Goal: Task Accomplishment & Management: Complete application form

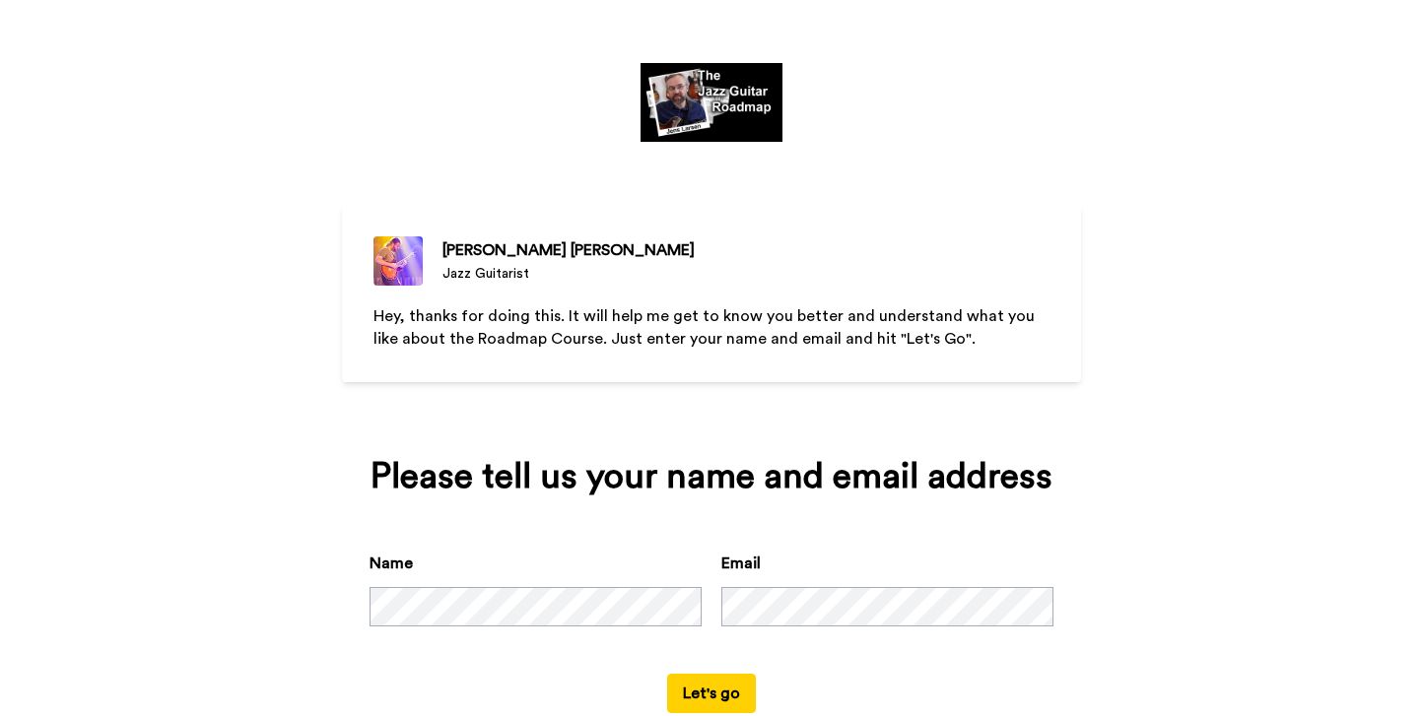
scroll to position [51, 0]
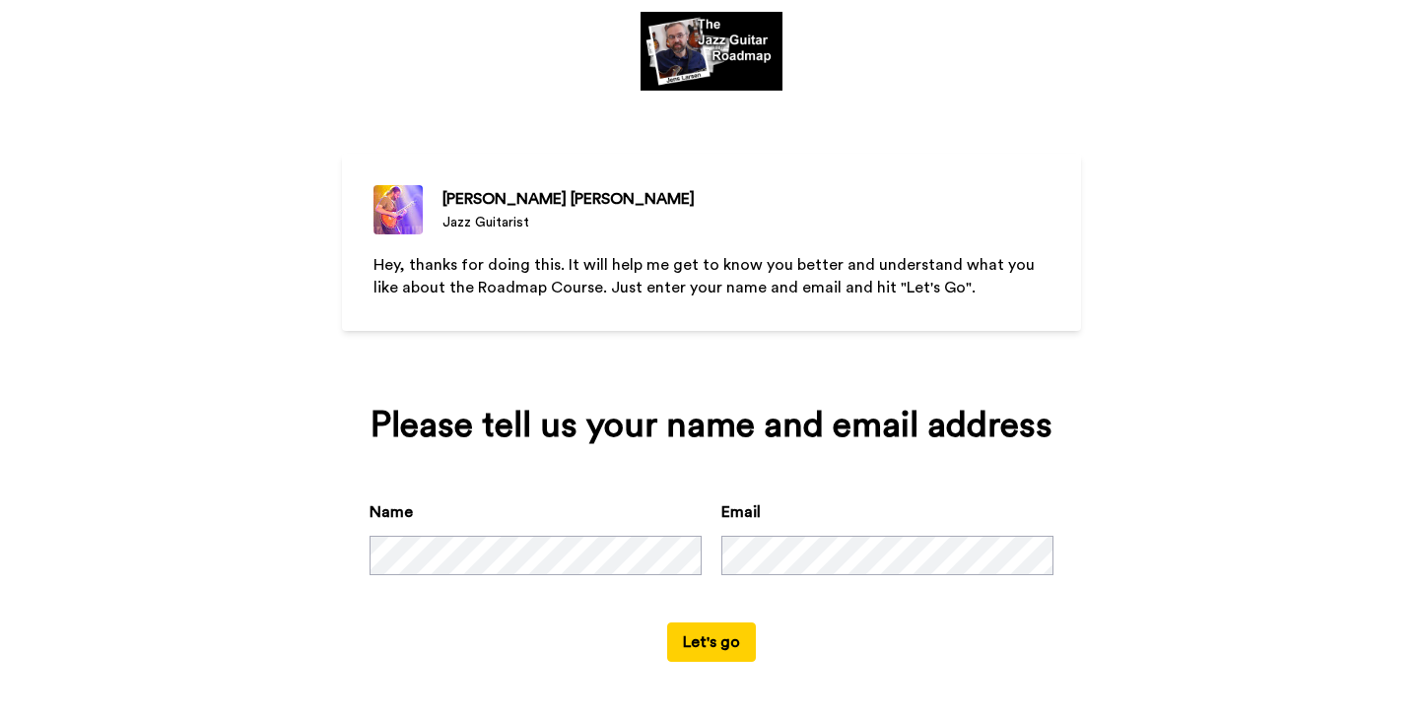
click at [741, 644] on button "Let's go" at bounding box center [711, 642] width 89 height 39
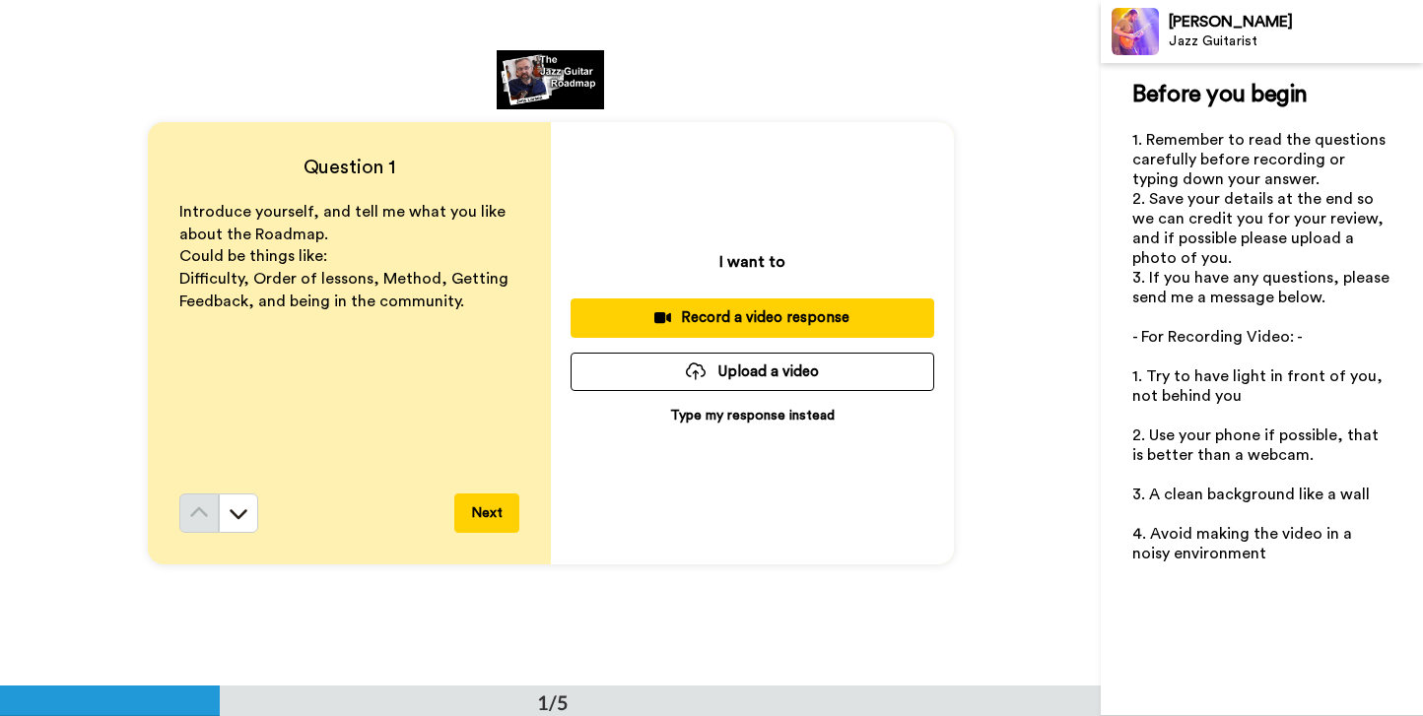
click at [713, 418] on p "Type my response instead" at bounding box center [752, 416] width 165 height 20
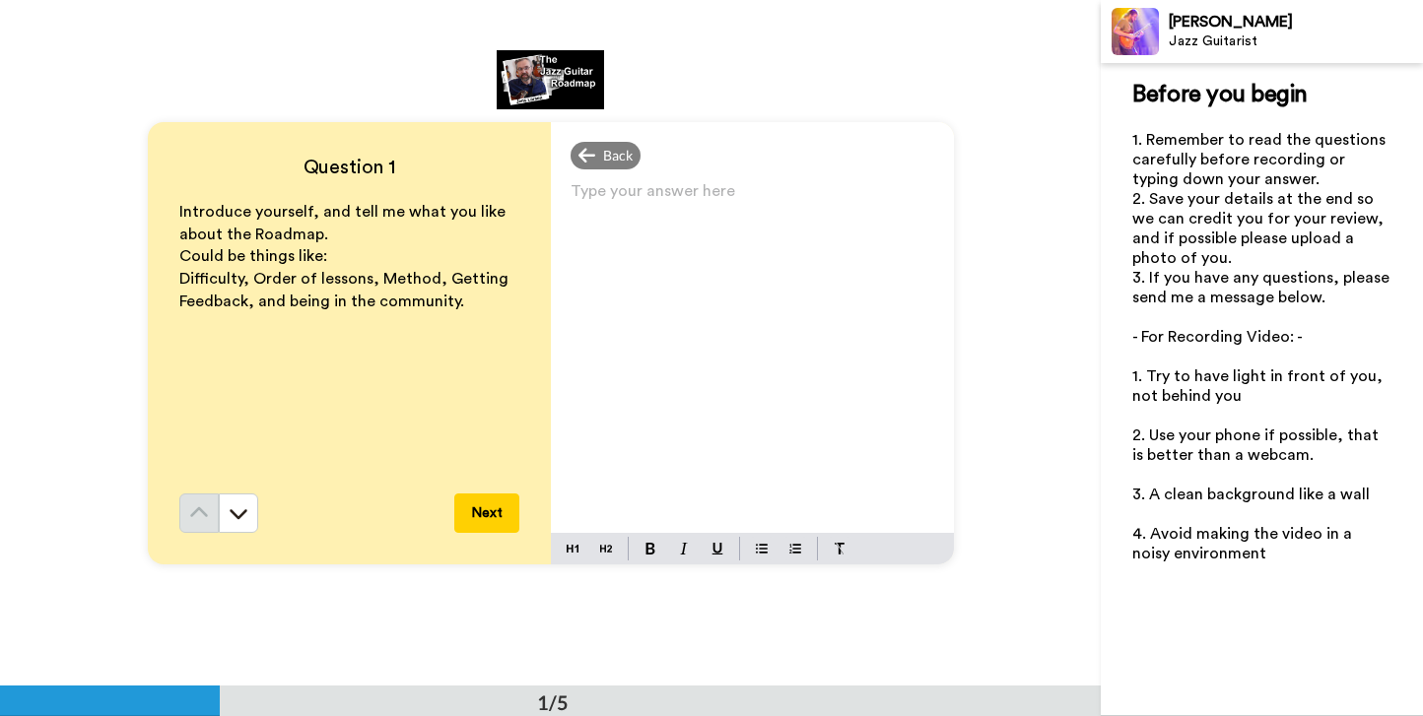
click at [618, 199] on p "Type your answer here ﻿" at bounding box center [752, 199] width 364 height 28
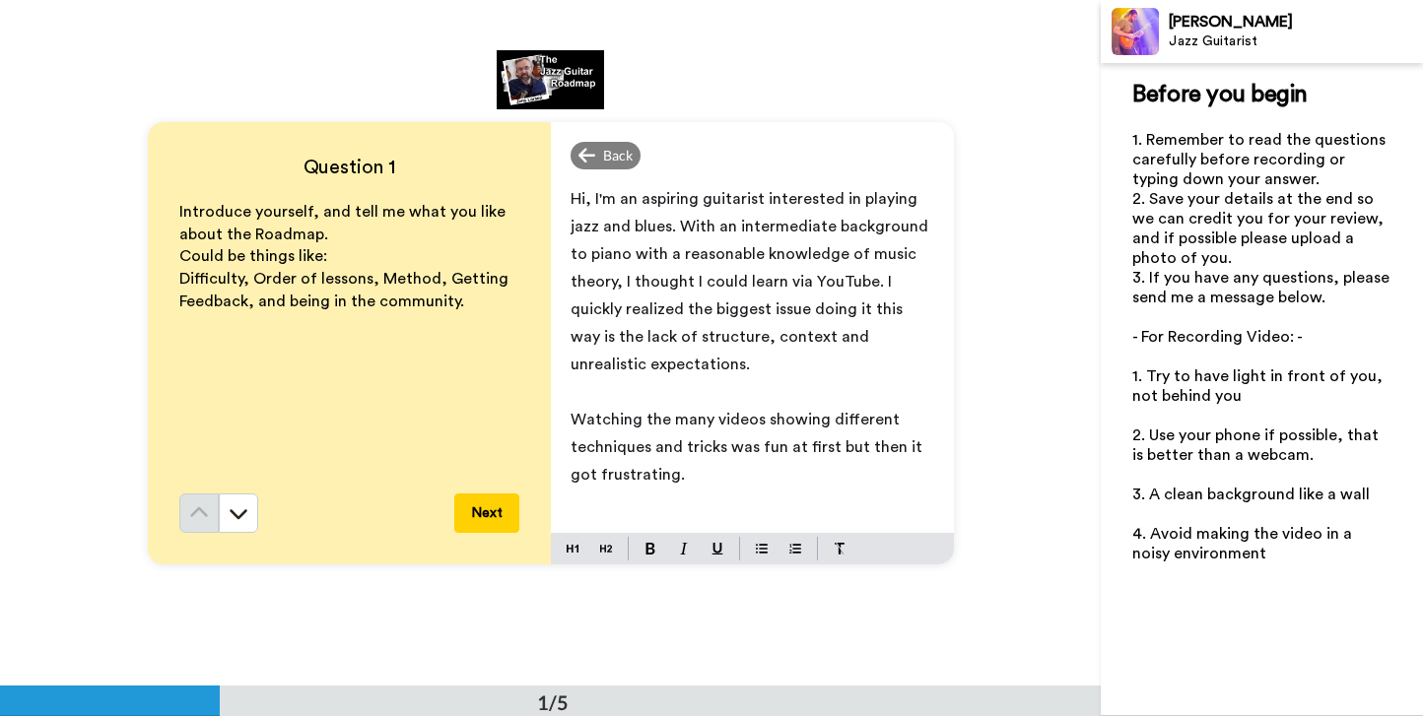
click at [687, 476] on p "Watching the many videos showing different techniques and tricks was fun at fir…" at bounding box center [752, 447] width 364 height 83
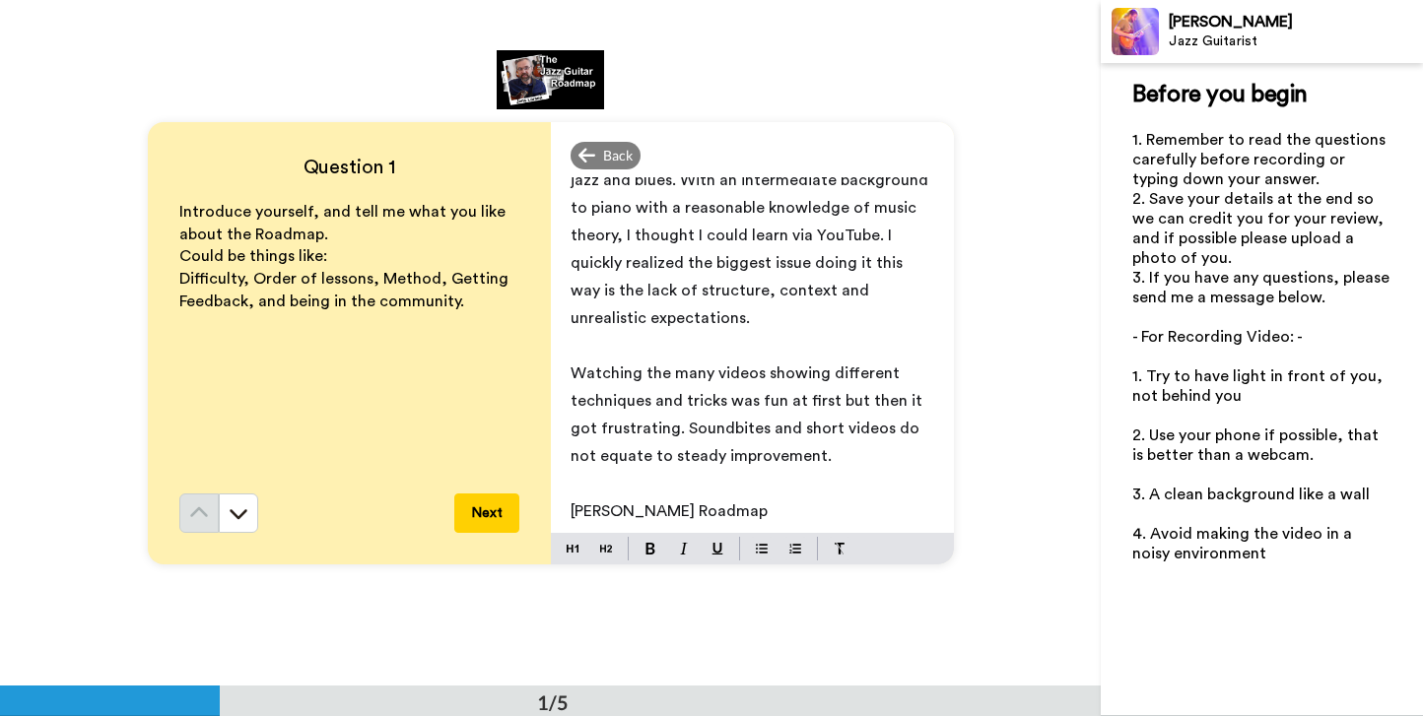
click at [832, 457] on p "Watching the many videos showing different techniques and tricks was fun at fir…" at bounding box center [752, 415] width 364 height 110
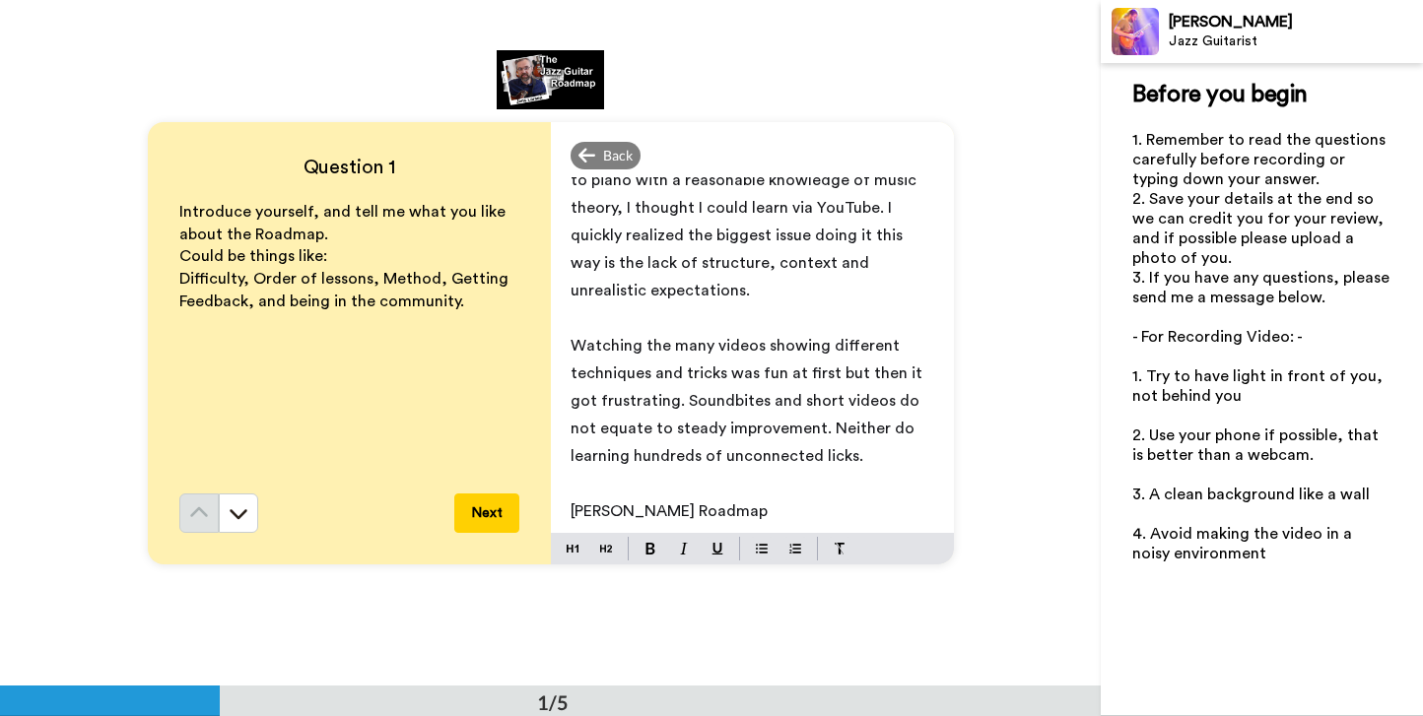
click at [871, 432] on span "Watching the many videos showing different techniques and tricks was fun at fir…" at bounding box center [748, 401] width 356 height 126
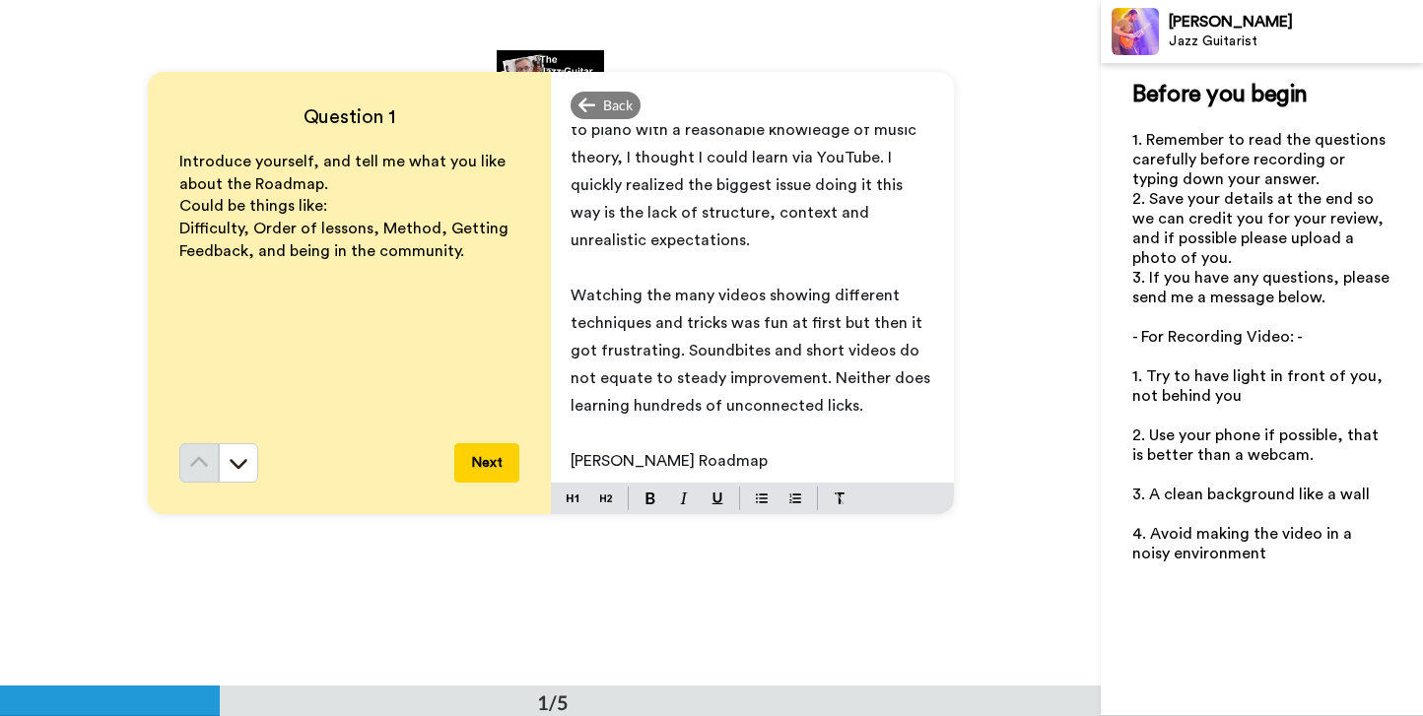
scroll to position [53, 0]
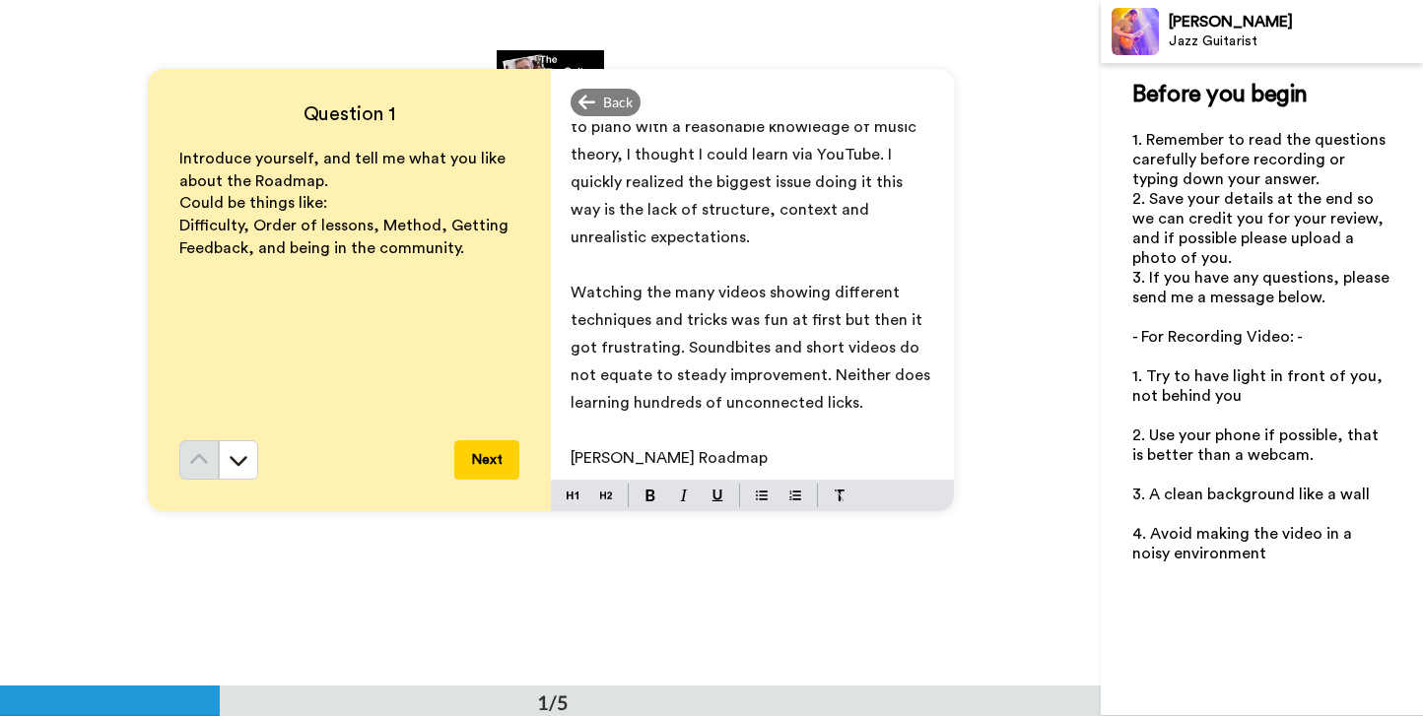
click at [789, 458] on p "[PERSON_NAME] Roadmap" at bounding box center [752, 458] width 364 height 28
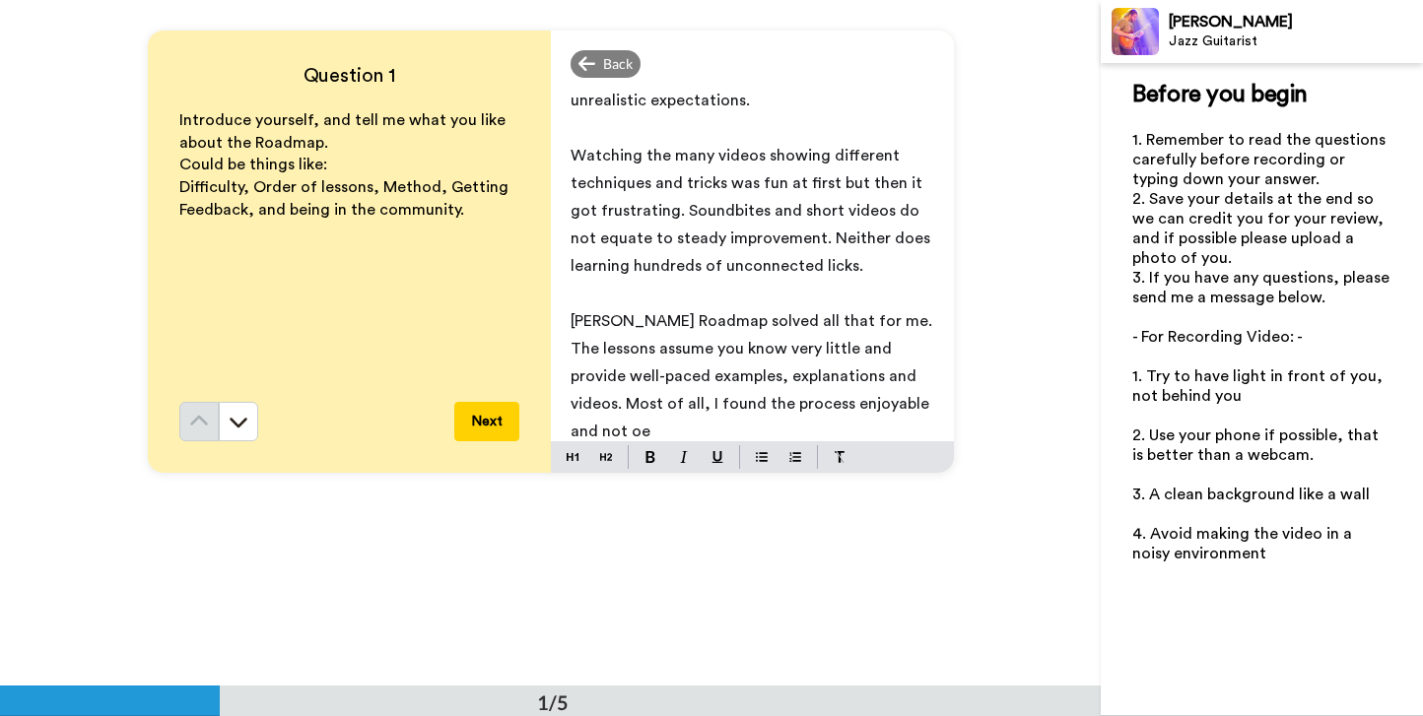
scroll to position [172, 0]
click at [792, 400] on span "[PERSON_NAME] Roadmap solved all that for me. The lessons assume you know very …" at bounding box center [753, 376] width 366 height 126
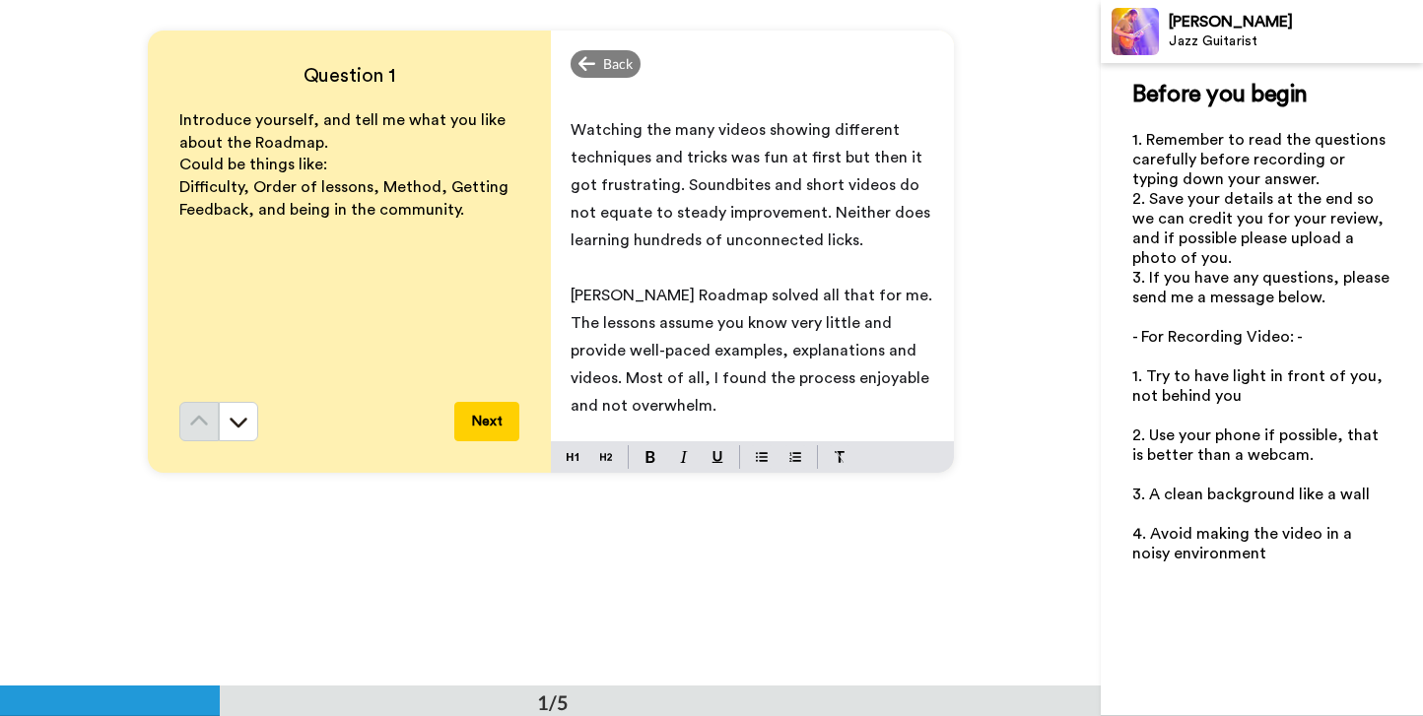
scroll to position [200, 0]
click at [739, 418] on p "﻿" at bounding box center [752, 432] width 364 height 28
click at [736, 412] on p "[PERSON_NAME] Roadmap solved all that for me. The lessons assume you know very …" at bounding box center [752, 349] width 364 height 138
click at [234, 420] on icon at bounding box center [239, 422] width 20 height 20
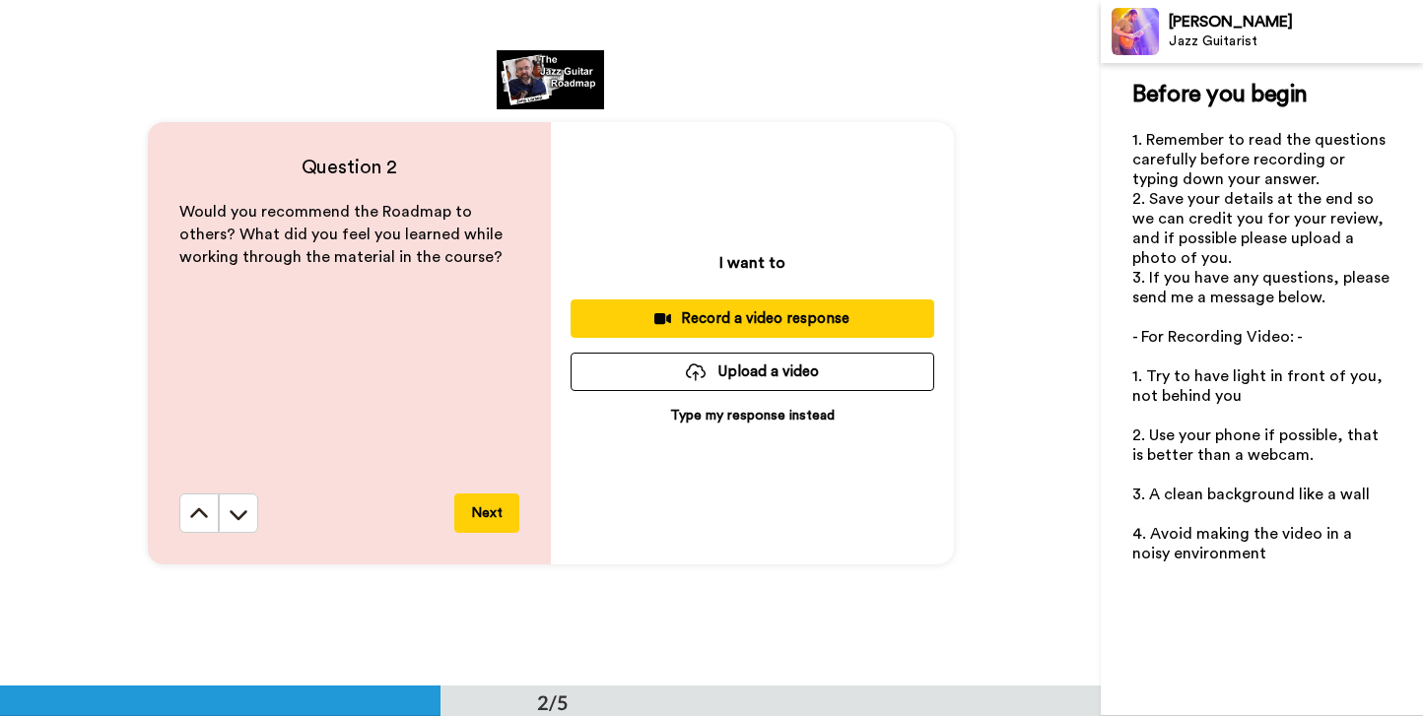
scroll to position [687, 0]
click at [203, 518] on icon at bounding box center [199, 513] width 20 height 20
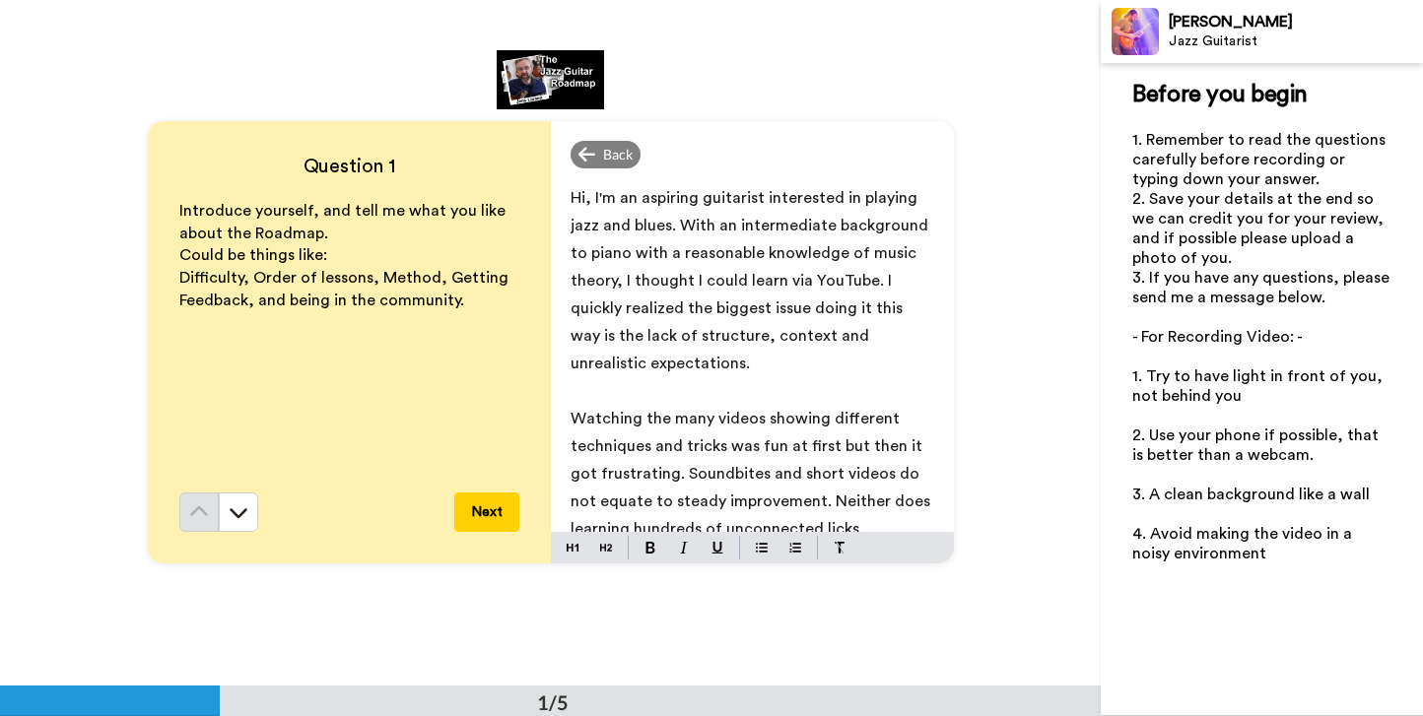
scroll to position [0, 0]
click at [855, 502] on span "Watching the many videos showing different techniques and tricks was fun at fir…" at bounding box center [752, 475] width 364 height 126
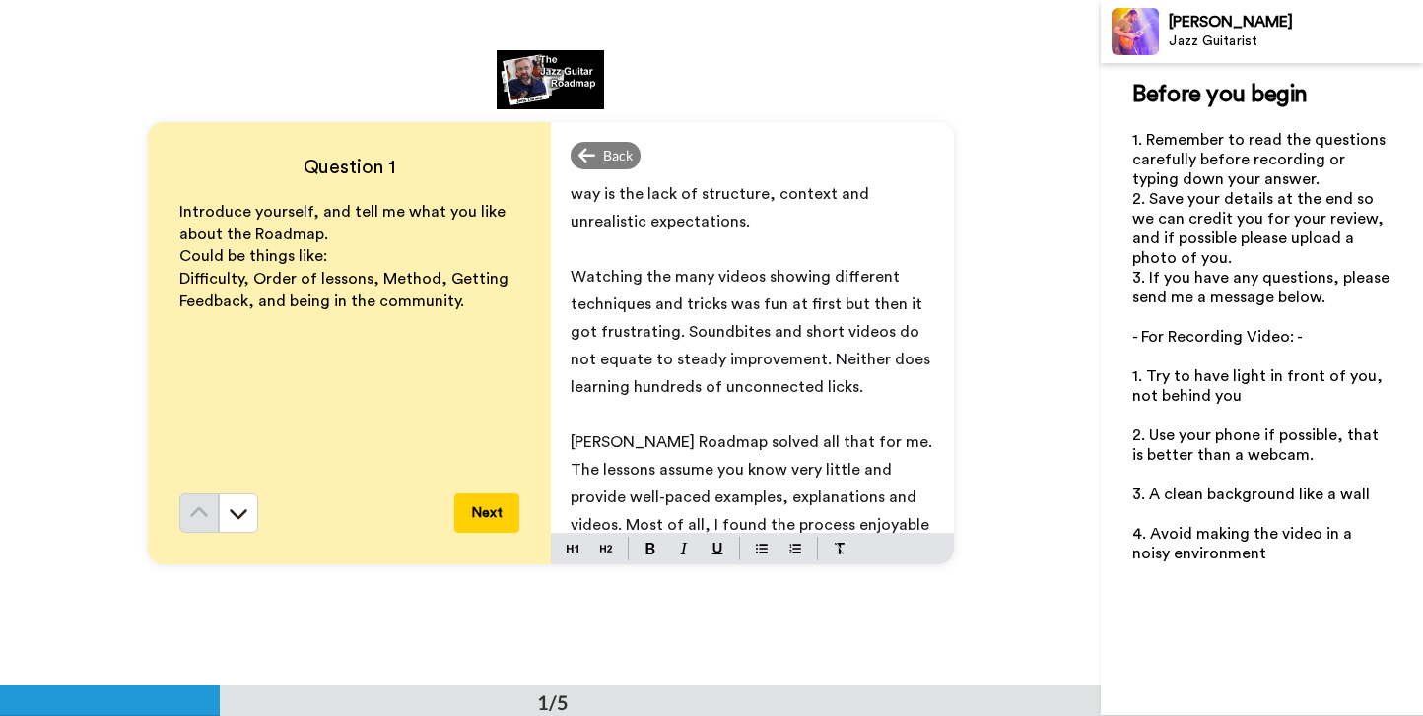
scroll to position [267, 0]
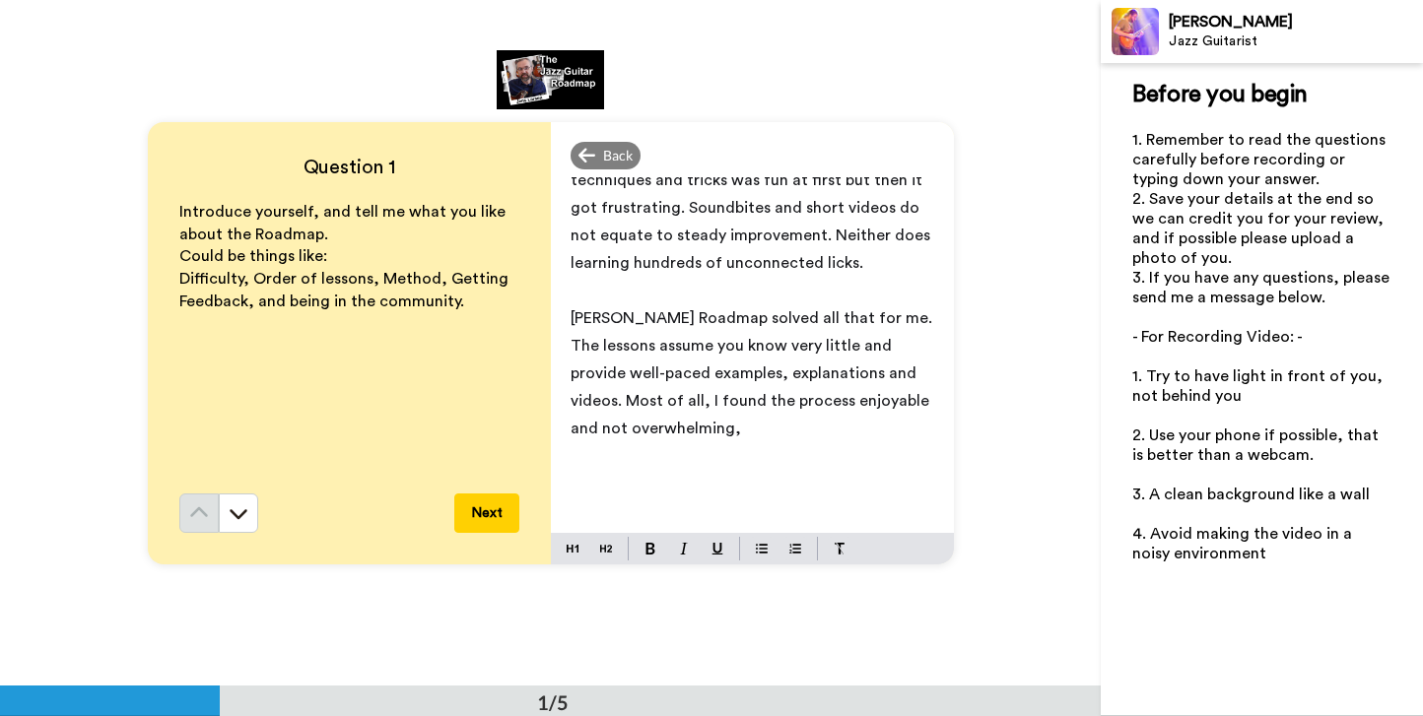
click at [773, 431] on p "[PERSON_NAME] Roadmap solved all that for me. The lessons assume you know very …" at bounding box center [752, 373] width 364 height 138
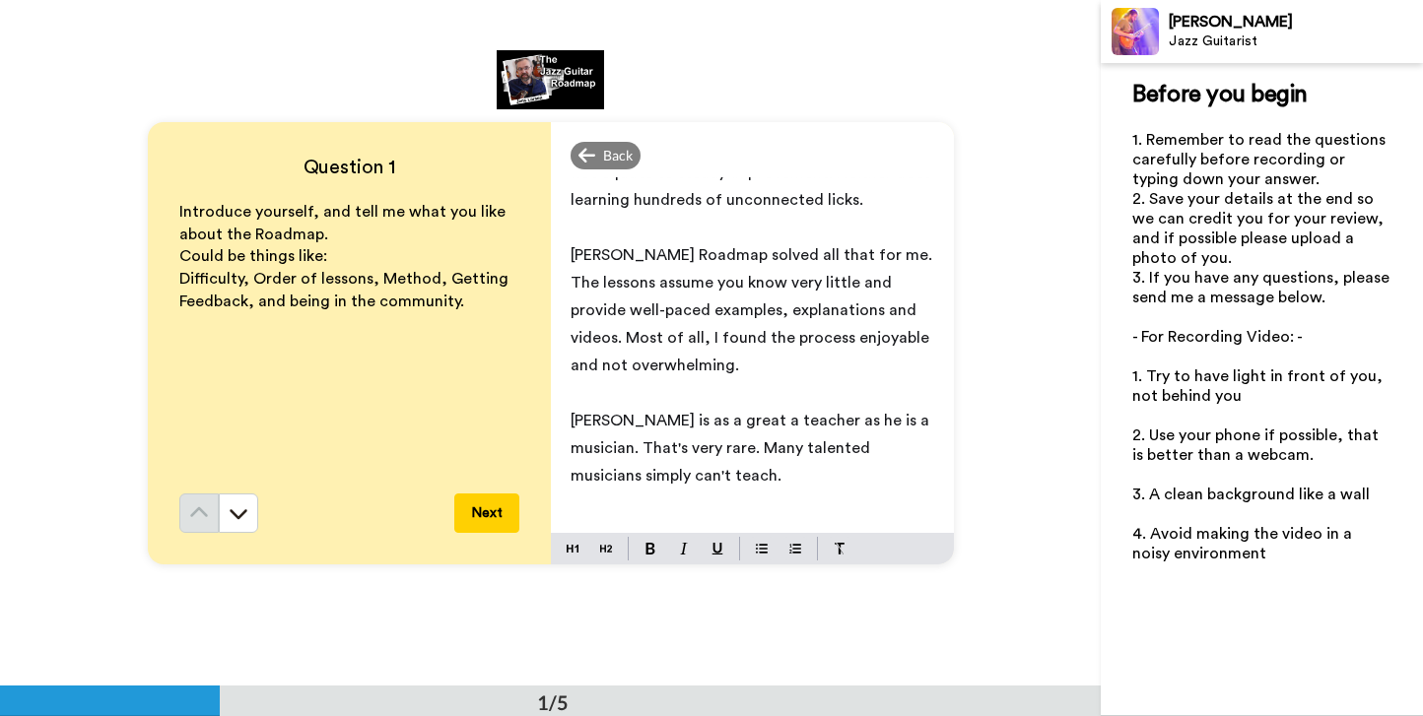
scroll to position [333, 0]
click at [740, 363] on p "[PERSON_NAME] Roadmap solved all that for me. The lessons assume you know very …" at bounding box center [752, 307] width 364 height 138
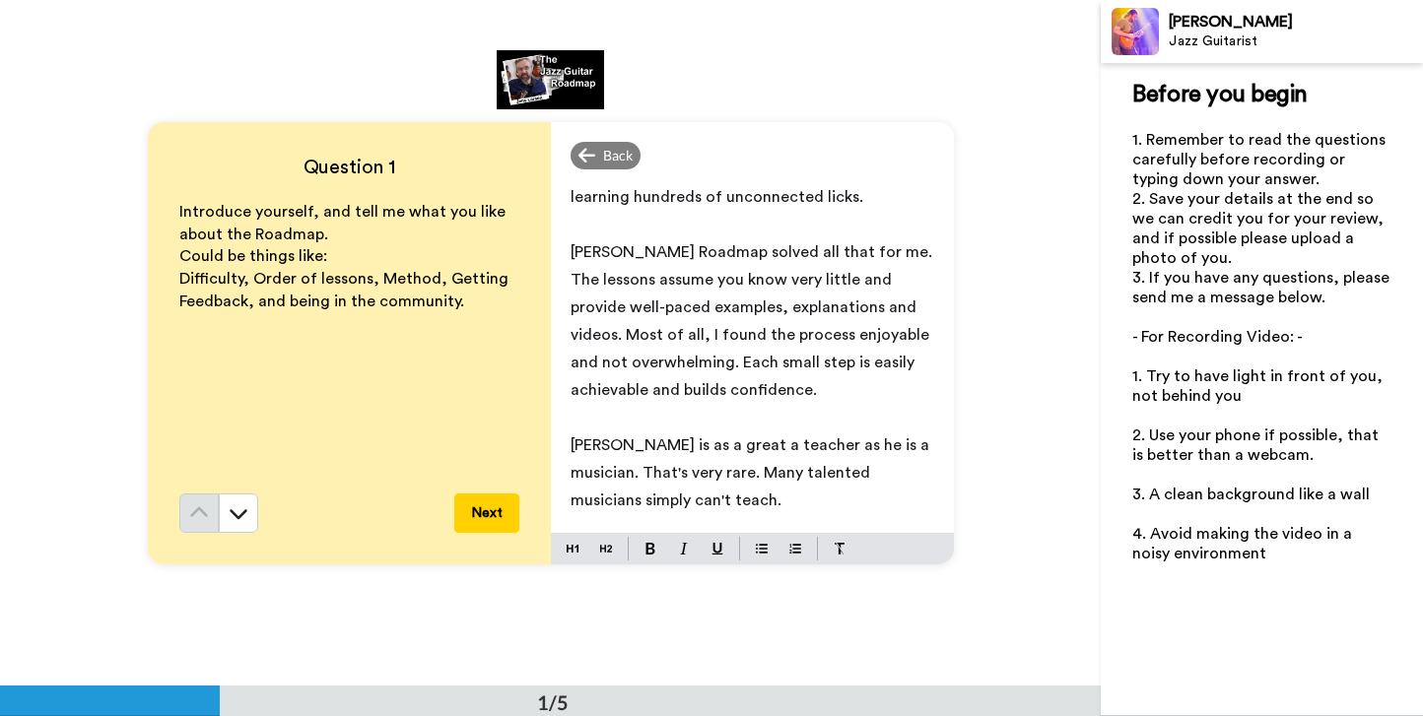
click at [734, 359] on span "[PERSON_NAME] Roadmap solved all that for me. The lessons assume you know very …" at bounding box center [753, 321] width 366 height 154
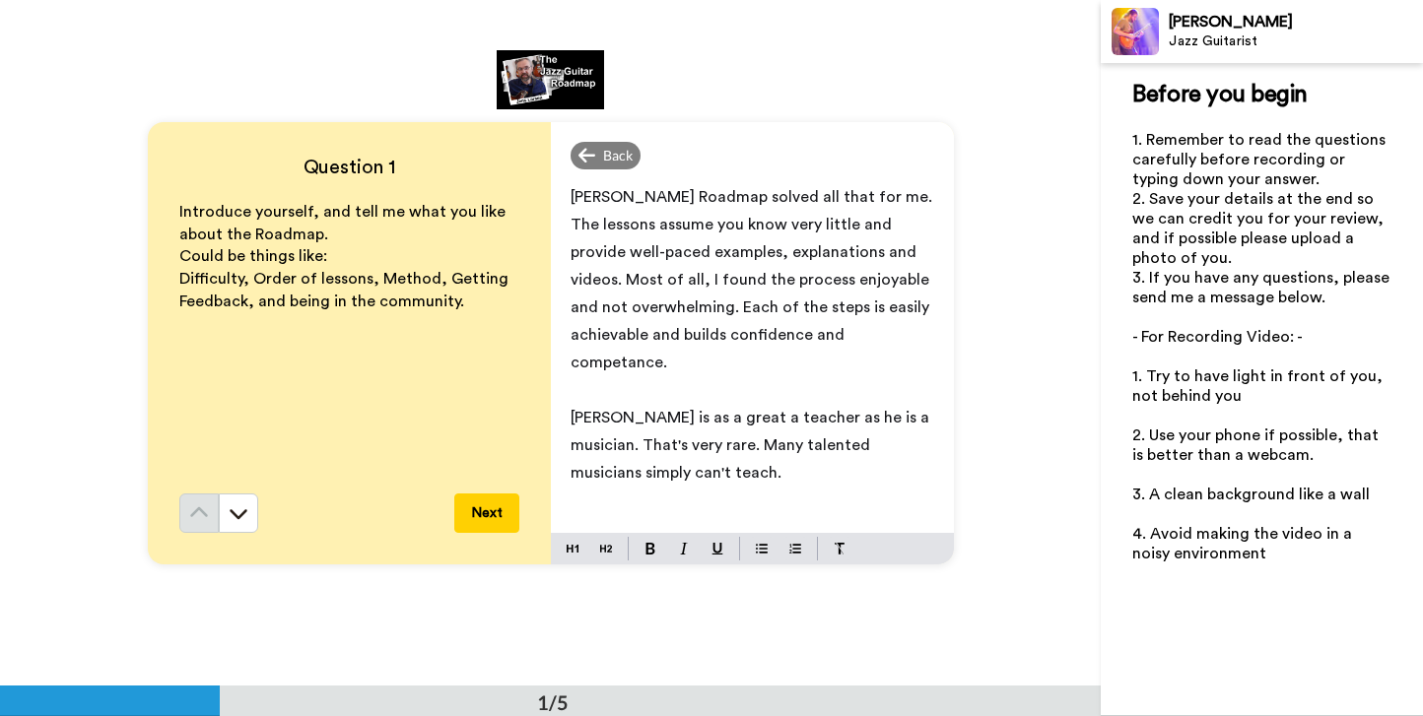
scroll to position [393, 0]
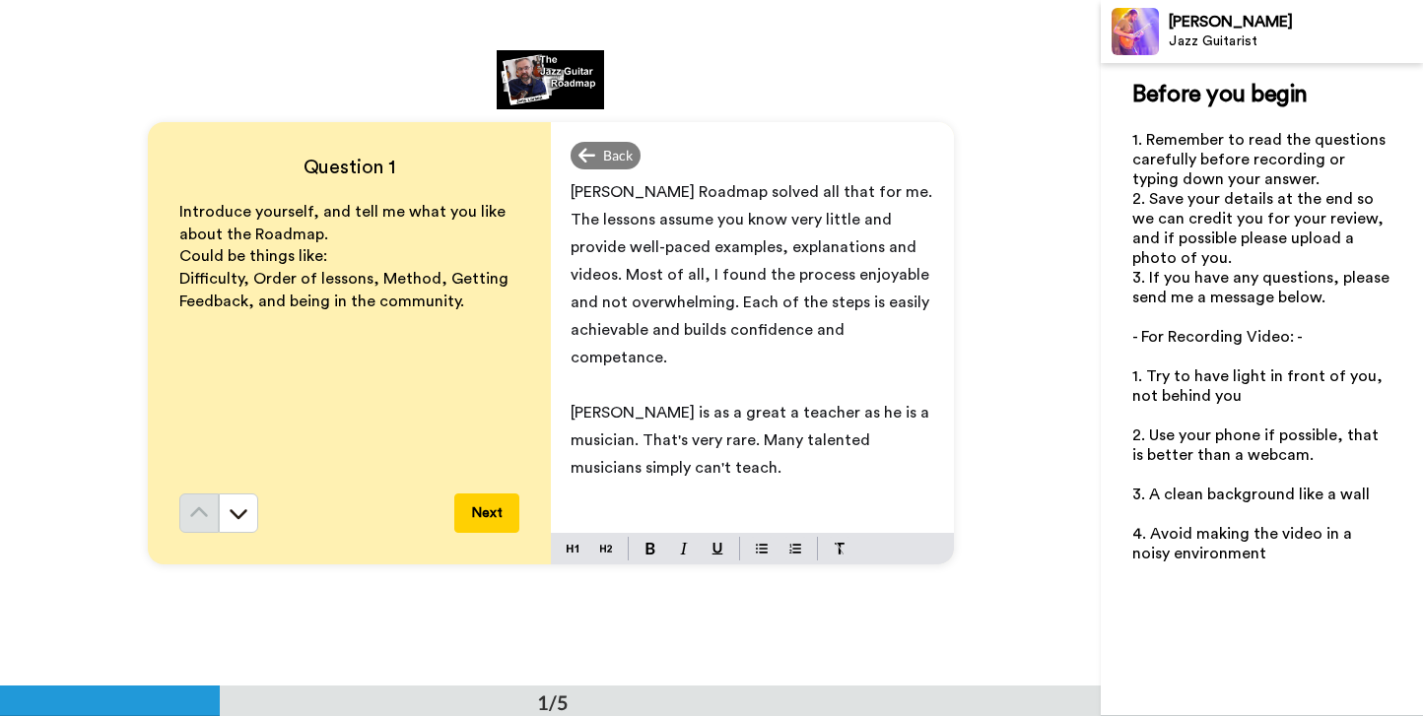
click at [902, 324] on span "[PERSON_NAME] Roadmap solved all that for me. The lessons assume you know very …" at bounding box center [753, 274] width 366 height 181
click at [911, 399] on p "[PERSON_NAME] is as a great a teacher as he is a musician. That's very rare. Ma…" at bounding box center [752, 440] width 364 height 83
click at [752, 440] on p "[PERSON_NAME] is as a great a teacher as he is a musician. That's very rare. Ma…" at bounding box center [752, 440] width 364 height 83
click at [490, 515] on button "Next" at bounding box center [486, 513] width 65 height 39
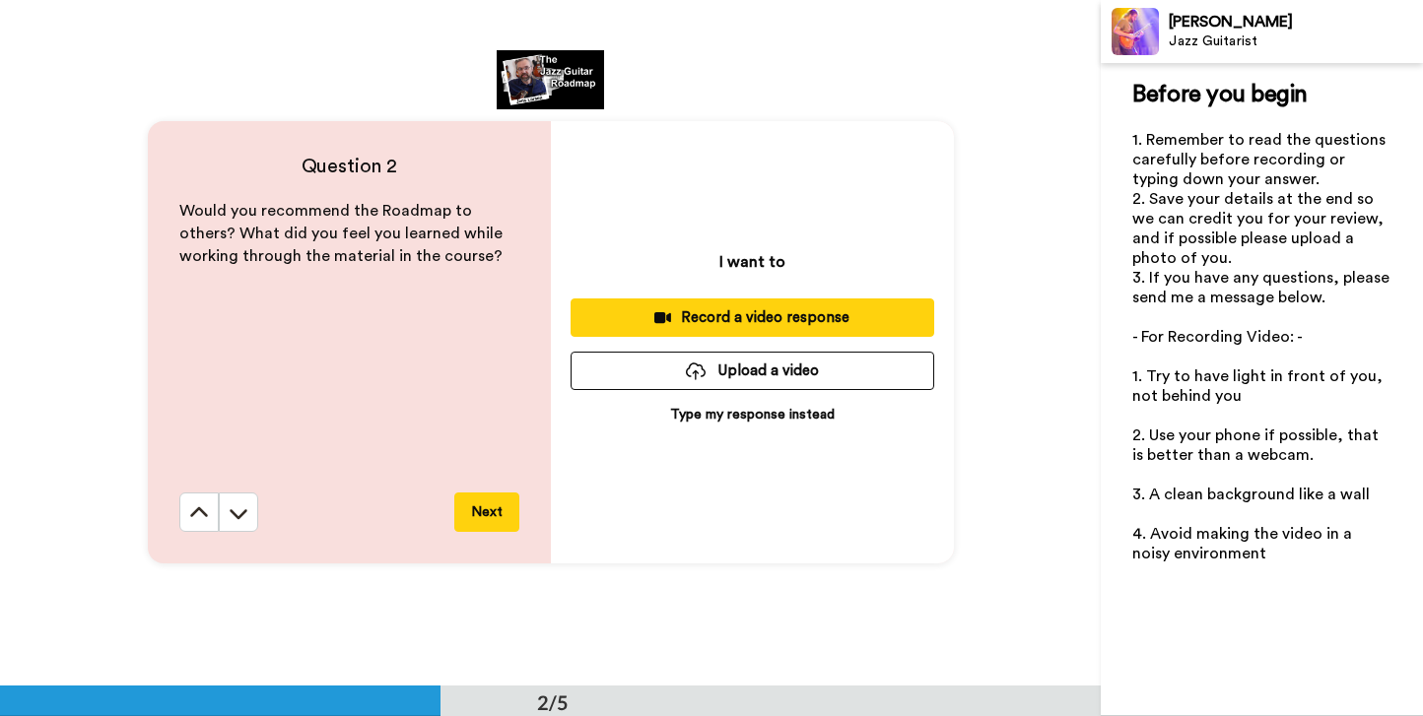
scroll to position [687, 0]
click at [712, 413] on p "Type my response instead" at bounding box center [752, 415] width 165 height 20
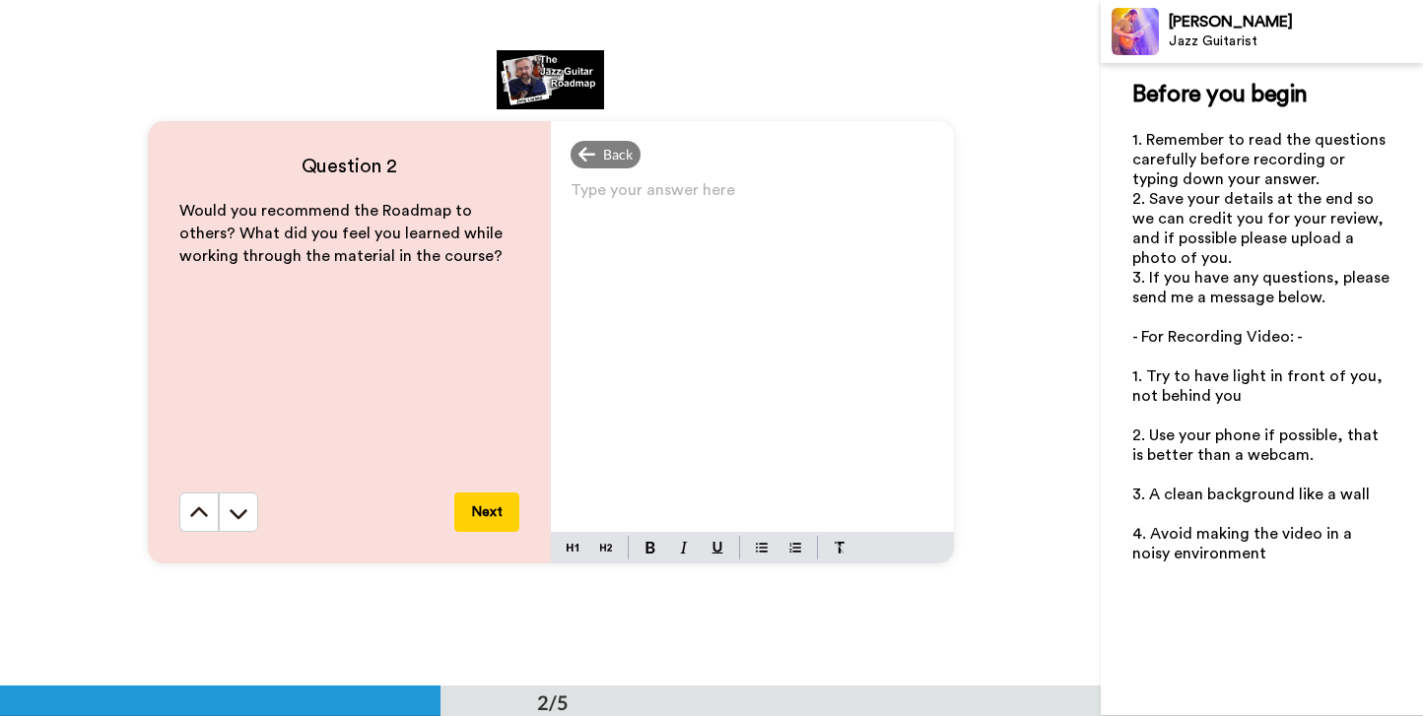
click at [663, 368] on div "Type your answer here ﻿" at bounding box center [752, 354] width 403 height 356
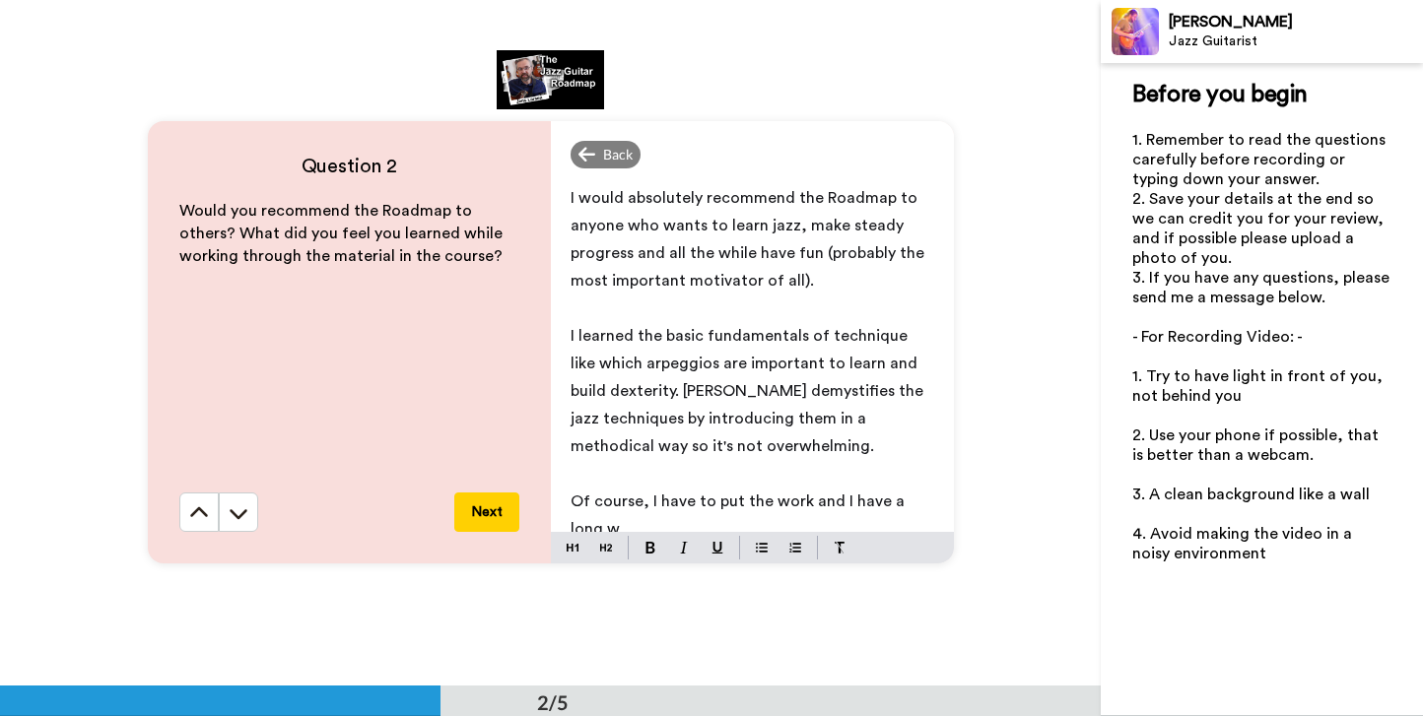
scroll to position [7, 0]
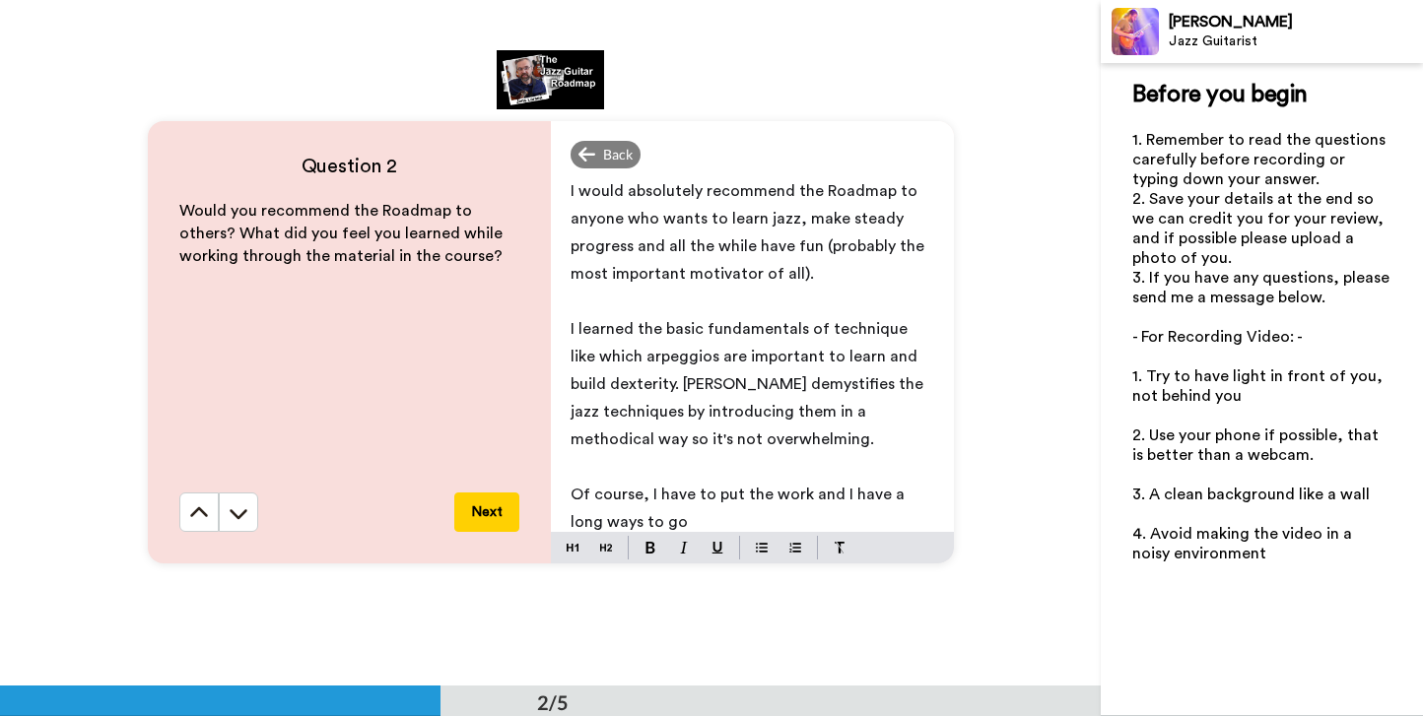
click at [807, 489] on span "Of course, I have to put the work and I have a long ways to go" at bounding box center [739, 508] width 338 height 43
click at [767, 513] on p "Of course, I have to put the work in and I have a long ways to go" at bounding box center [752, 508] width 364 height 55
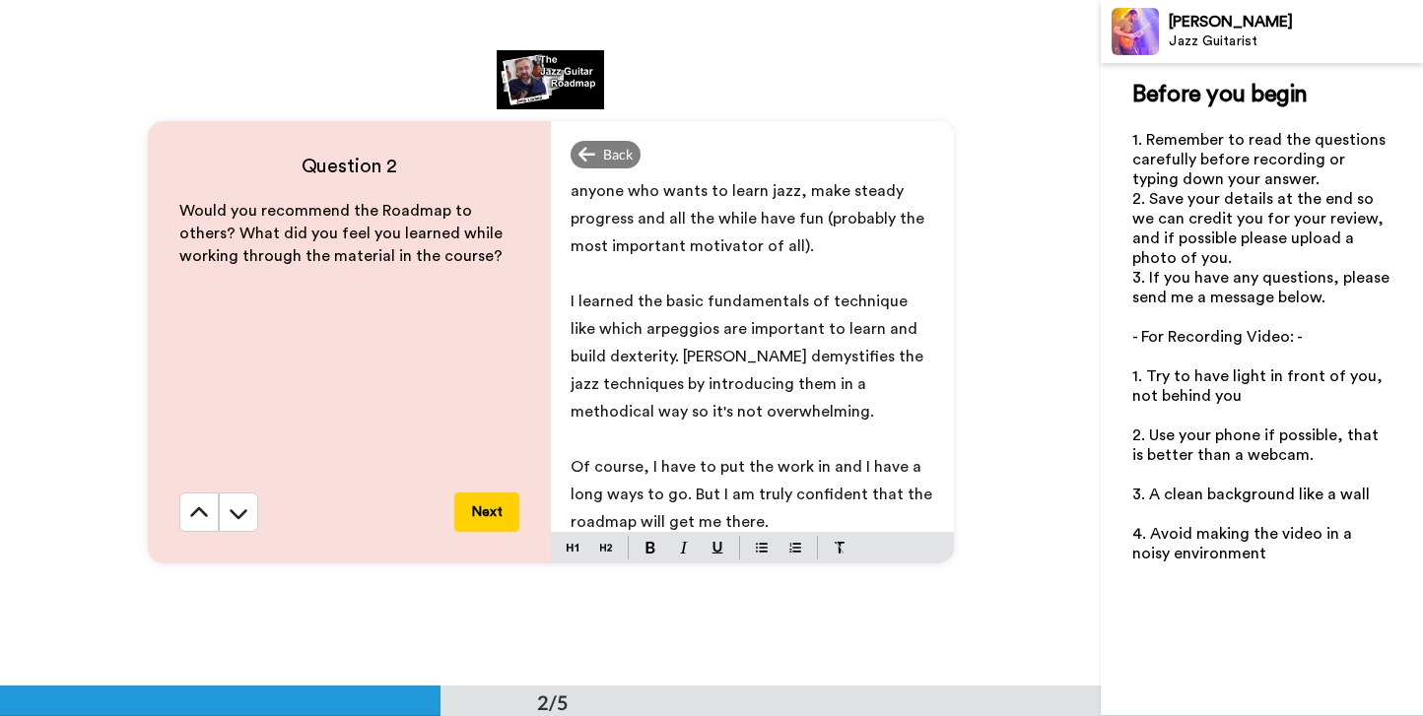
click at [687, 493] on span "Of course, I have to put the work in and I have a long ways to go. But I am tru…" at bounding box center [753, 494] width 366 height 71
click at [490, 503] on button "Next" at bounding box center [486, 512] width 65 height 39
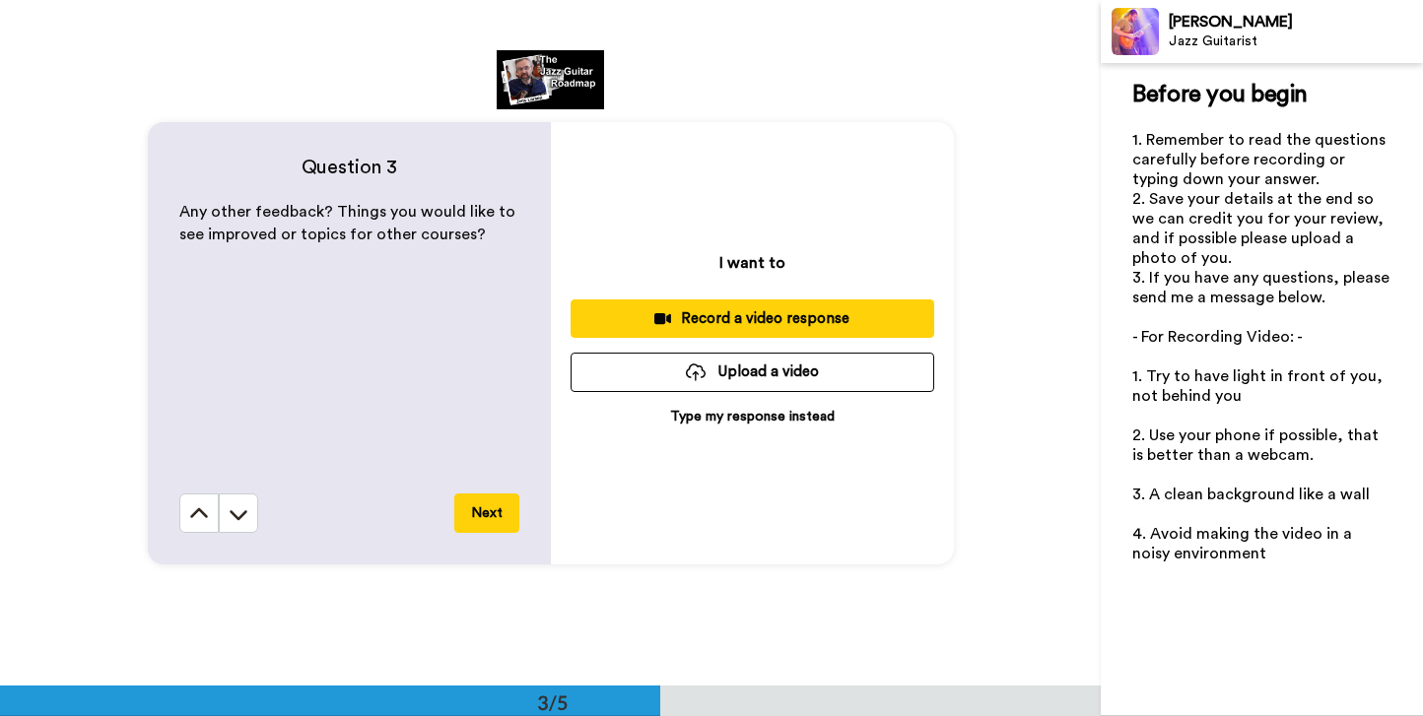
scroll to position [1372, 0]
click at [709, 413] on p "Type my response instead" at bounding box center [752, 416] width 165 height 20
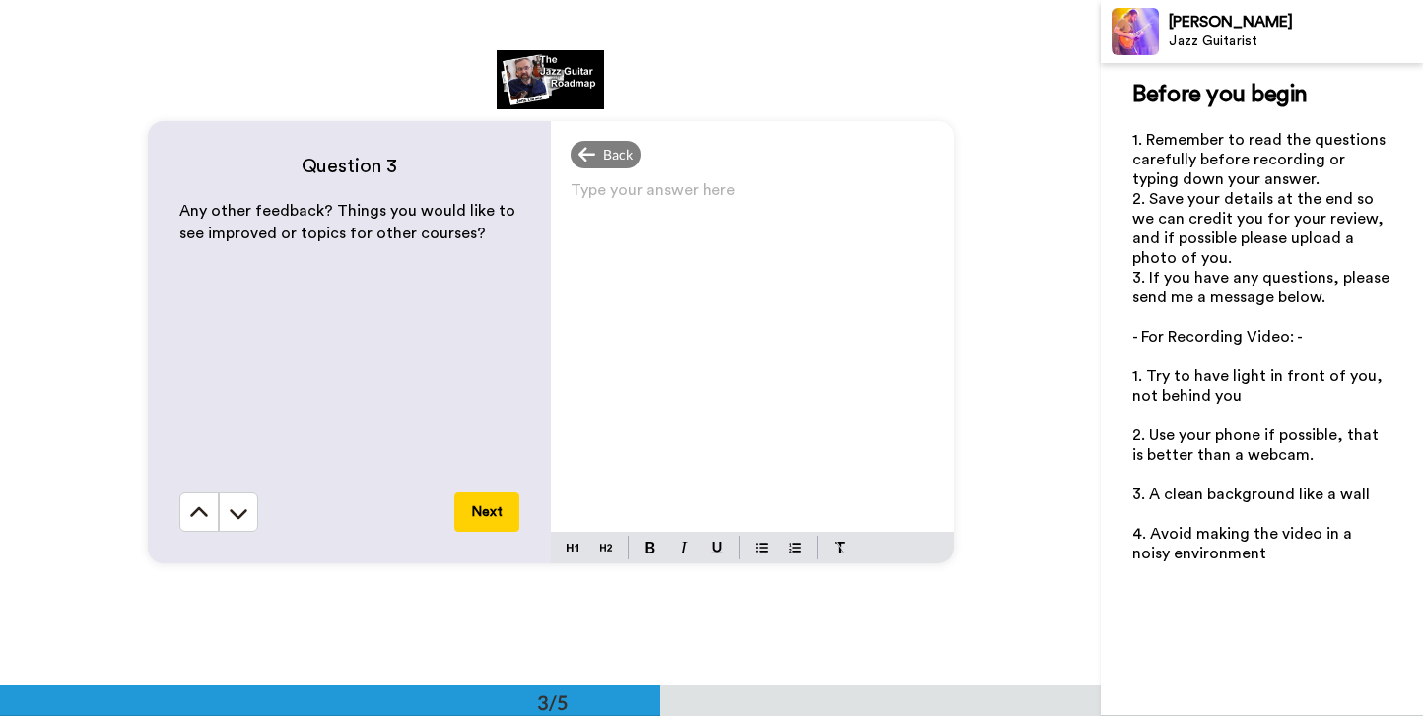
click at [649, 208] on p "Type your answer here ﻿" at bounding box center [752, 198] width 364 height 28
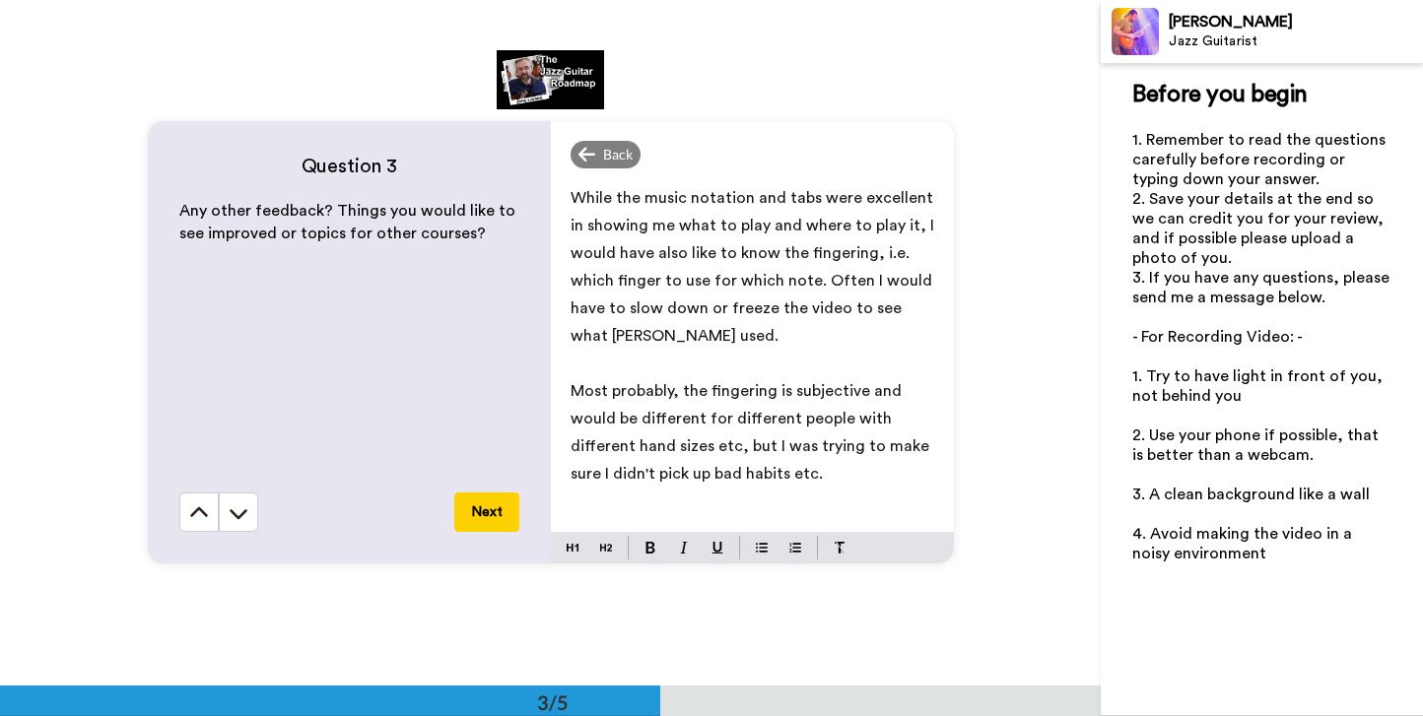
click at [803, 247] on span "While the music notation and tabs were excellent in showing me what to play and…" at bounding box center [754, 267] width 368 height 154
click at [492, 513] on button "Next" at bounding box center [486, 512] width 65 height 39
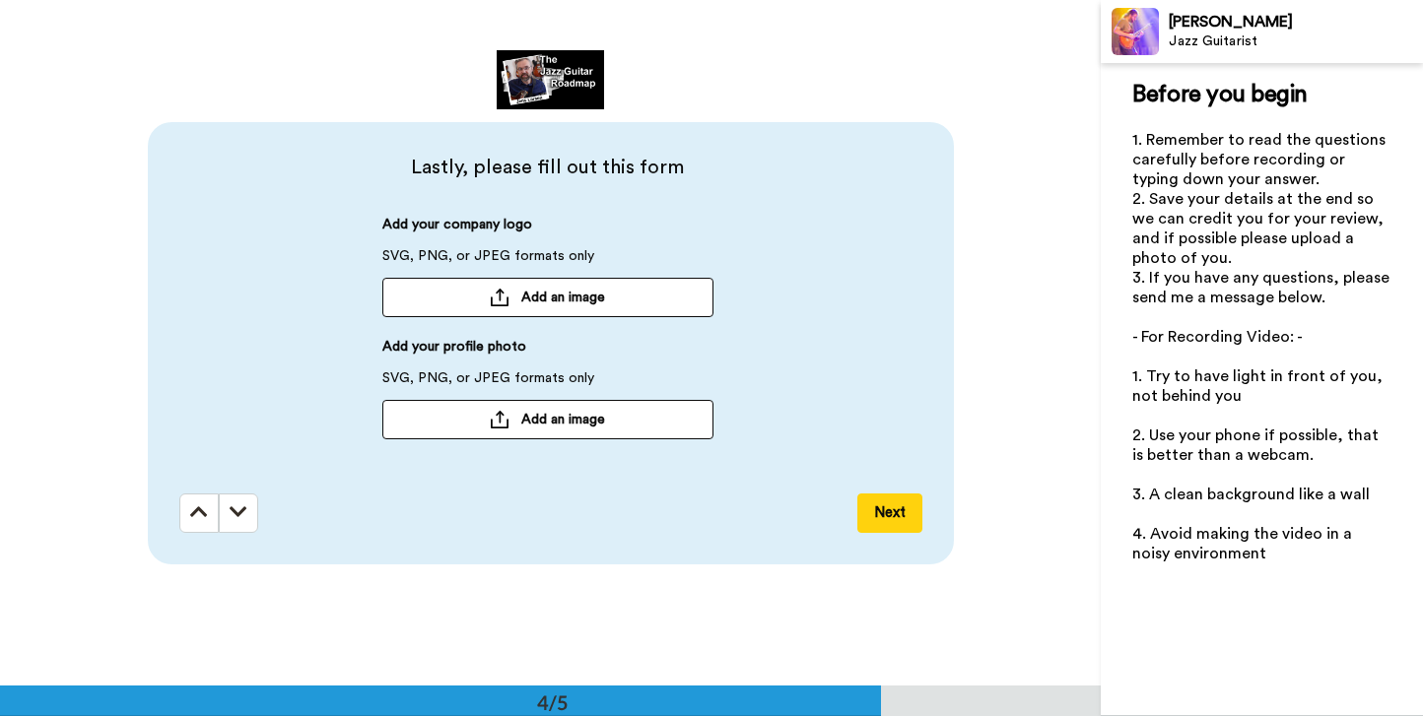
scroll to position [2059, 0]
click at [896, 511] on button "Next" at bounding box center [889, 512] width 65 height 39
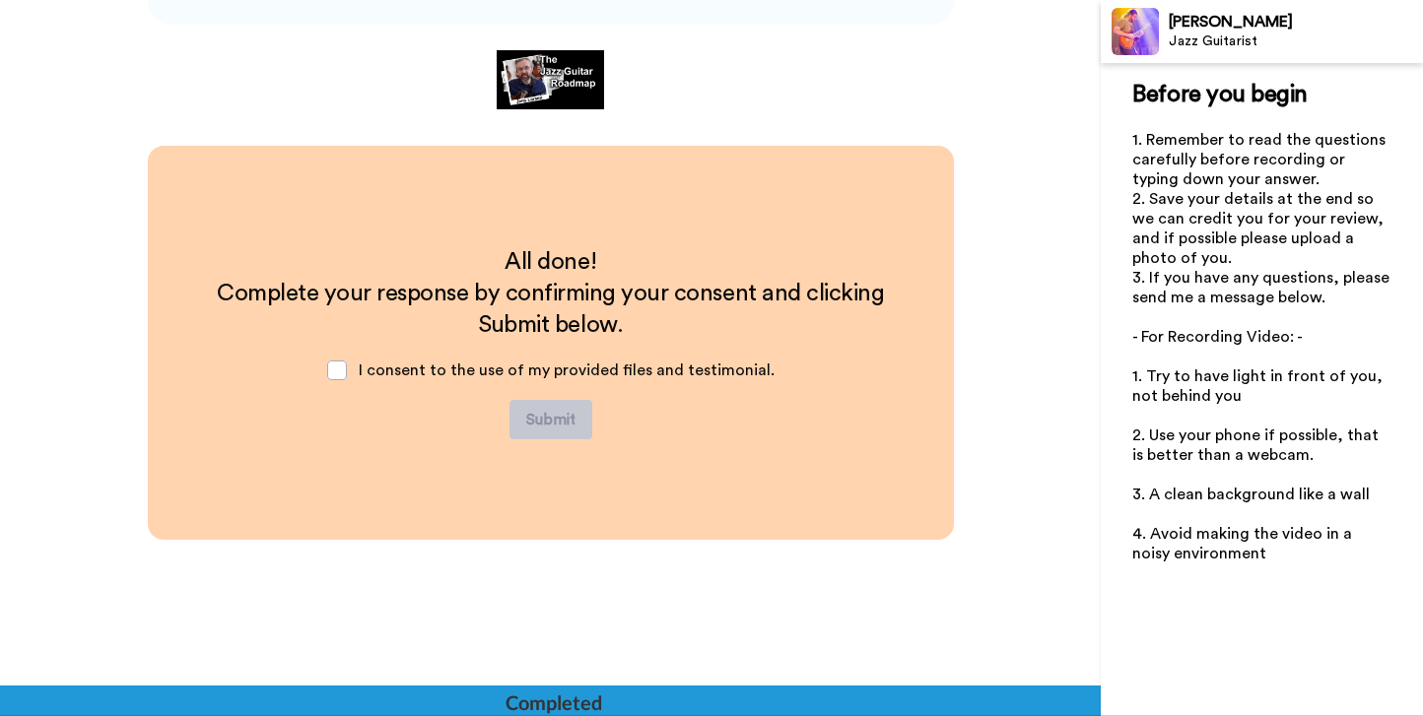
scroll to position [2599, 0]
click at [340, 372] on span at bounding box center [337, 370] width 20 height 20
click at [568, 414] on button "Submit" at bounding box center [550, 418] width 83 height 39
